Goal: Browse casually: Explore the website without a specific task or goal

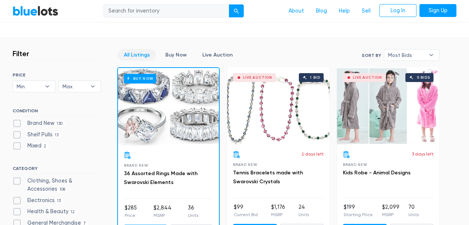
scroll to position [222, 0]
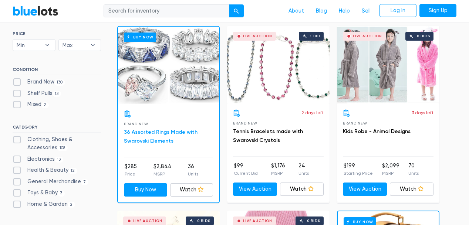
click at [157, 133] on link "36 Assorted Rings Made with Swarovski Elements" at bounding box center [161, 136] width 74 height 15
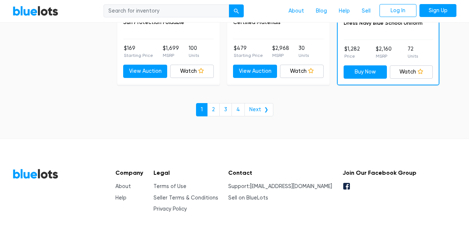
scroll to position [3289, 0]
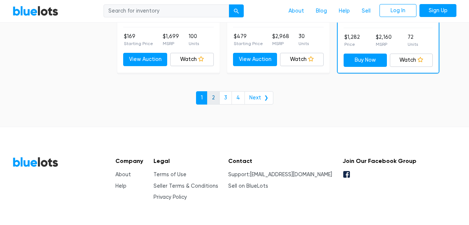
click at [218, 94] on link "2" at bounding box center [213, 97] width 13 height 13
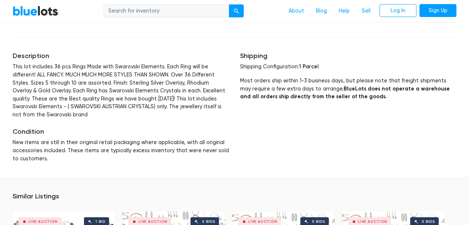
scroll to position [443, 0]
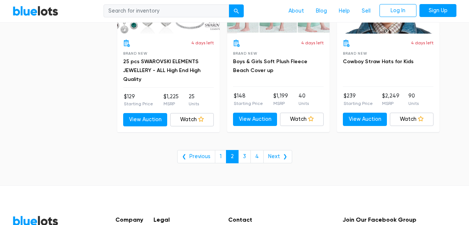
scroll to position [3068, 0]
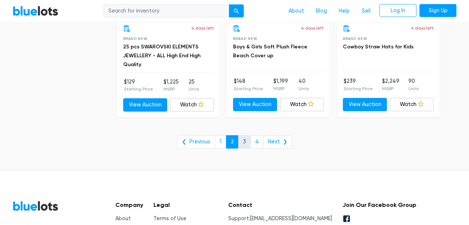
click at [248, 136] on link "3" at bounding box center [244, 141] width 13 height 13
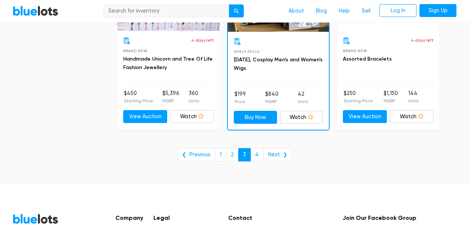
scroll to position [3068, 0]
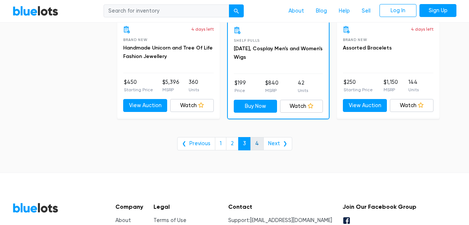
click at [255, 137] on link "4" at bounding box center [256, 143] width 13 height 13
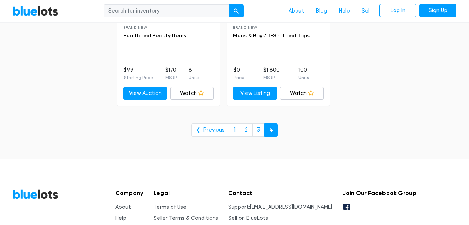
scroll to position [739, 0]
